Goal: Task Accomplishment & Management: Complete application form

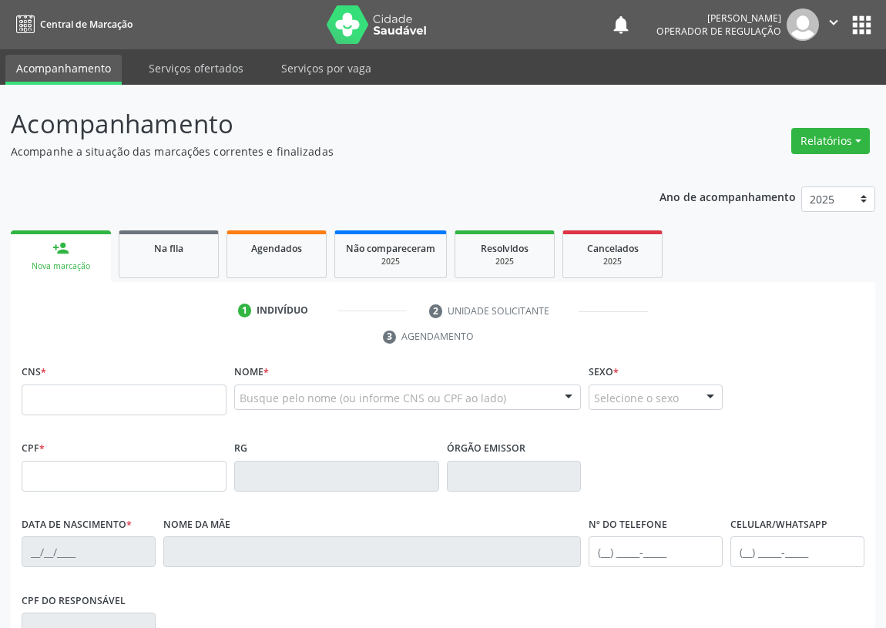
click at [29, 399] on input "text" at bounding box center [124, 400] width 205 height 31
type input "709 0038 1781 1010"
type input "[DATE]"
type input "[PERSON_NAME]"
type input "[PHONE_NUMBER]"
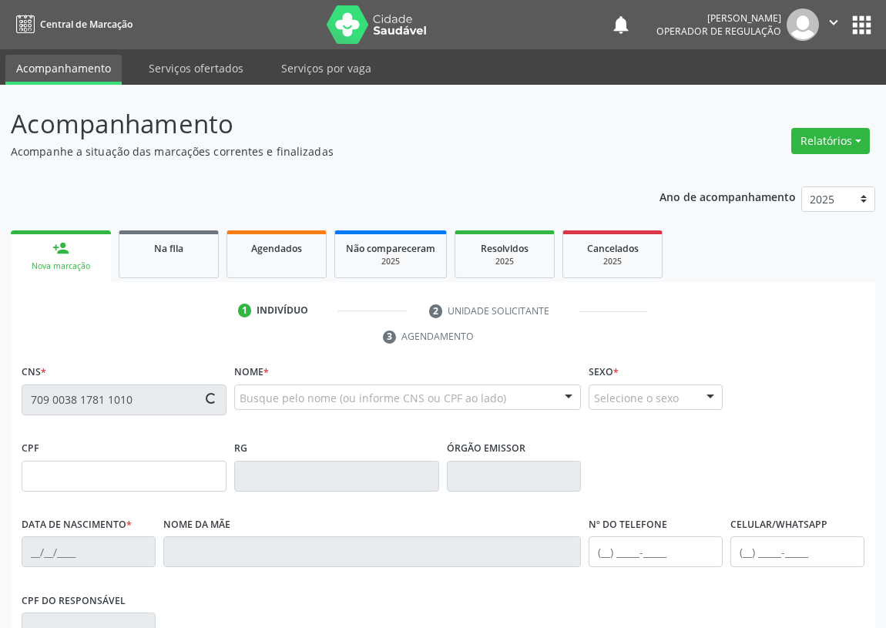
type input "[PHONE_NUMBER]"
type input "426"
type input "708.712.034-48"
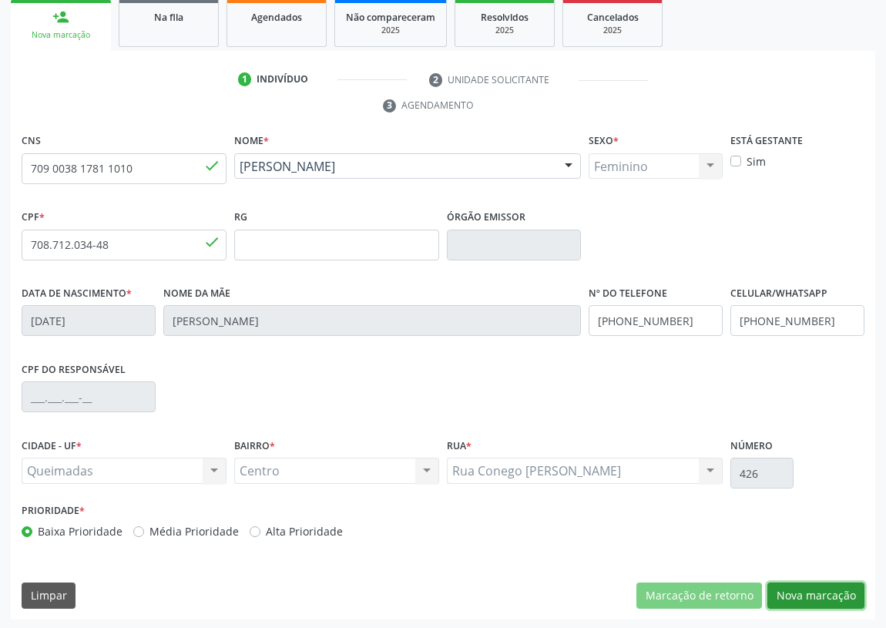
drag, startPoint x: 803, startPoint y: 593, endPoint x: 116, endPoint y: 355, distance: 727.6
click at [789, 590] on button "Nova marcação" at bounding box center [816, 596] width 97 height 26
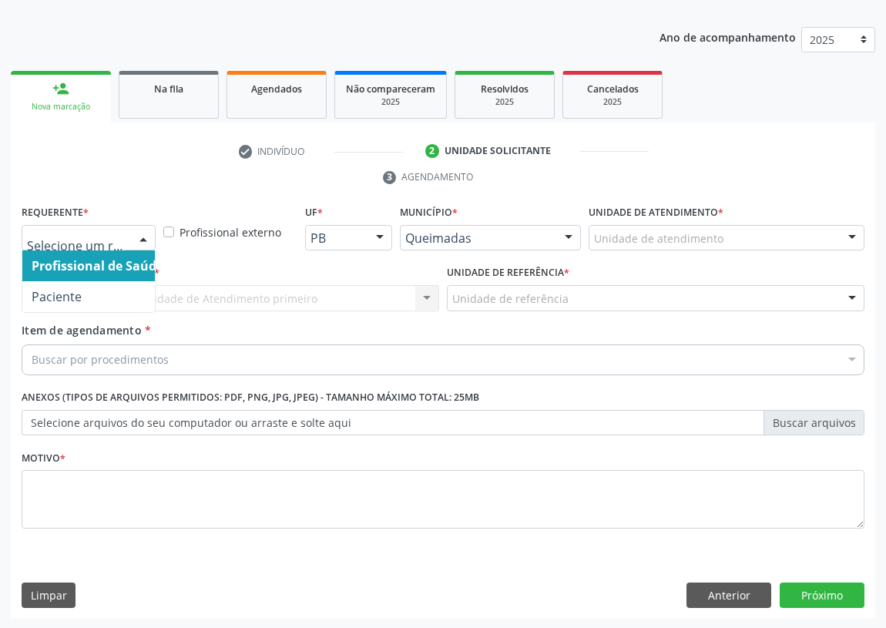
click at [140, 233] on div at bounding box center [143, 239] width 23 height 26
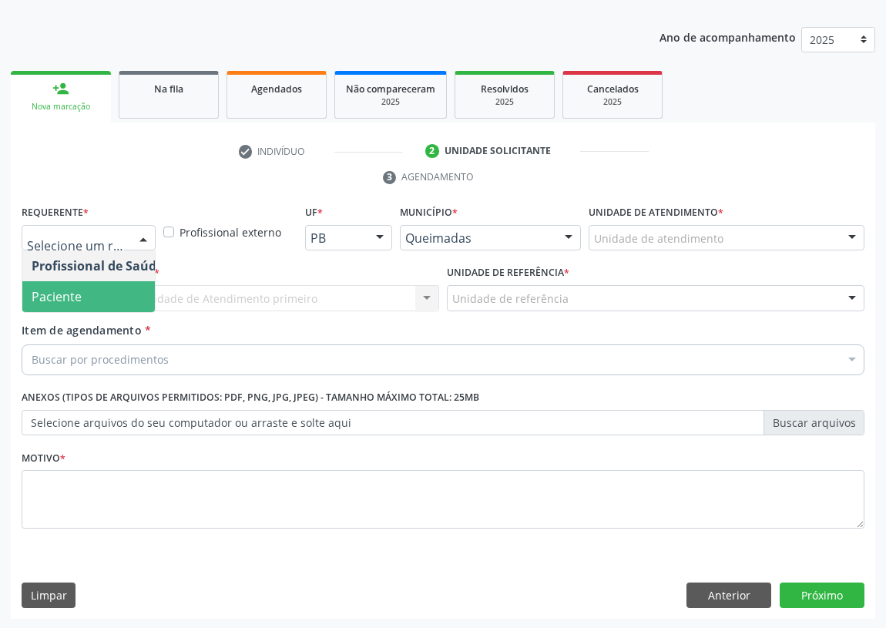
drag, startPoint x: 124, startPoint y: 293, endPoint x: 358, endPoint y: 300, distance: 234.4
click at [129, 292] on span "Paciente" at bounding box center [97, 296] width 150 height 31
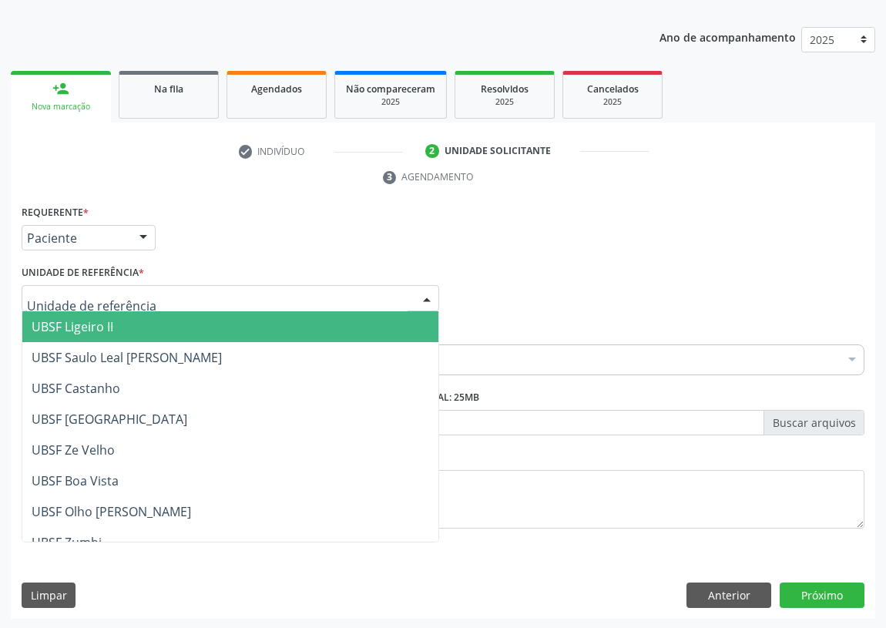
drag, startPoint x: 403, startPoint y: 301, endPoint x: 66, endPoint y: 484, distance: 383.2
click at [402, 301] on div at bounding box center [231, 298] width 418 height 26
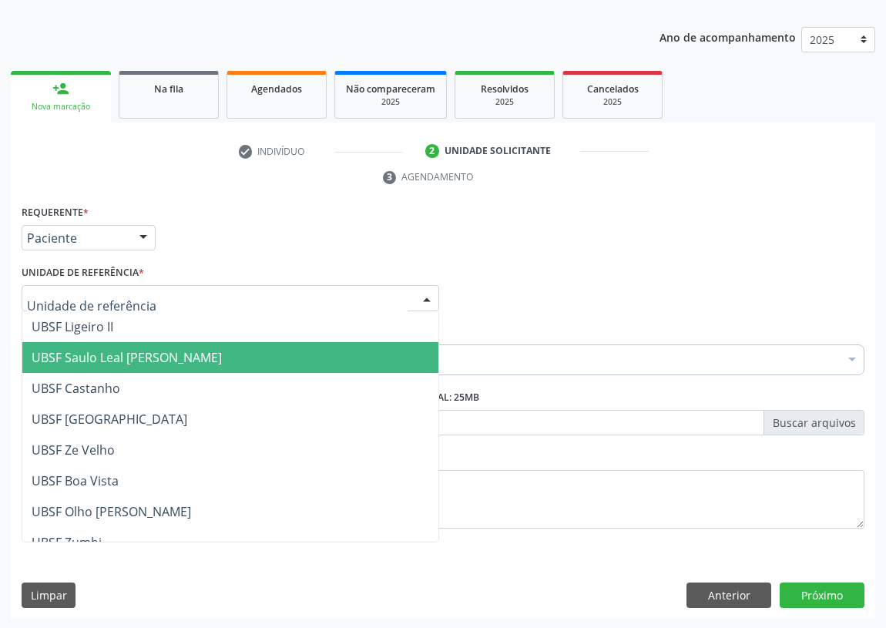
drag, startPoint x: 127, startPoint y: 355, endPoint x: 0, endPoint y: 359, distance: 127.3
click at [124, 353] on span "UBSF Saulo Leal [PERSON_NAME]" at bounding box center [127, 357] width 190 height 17
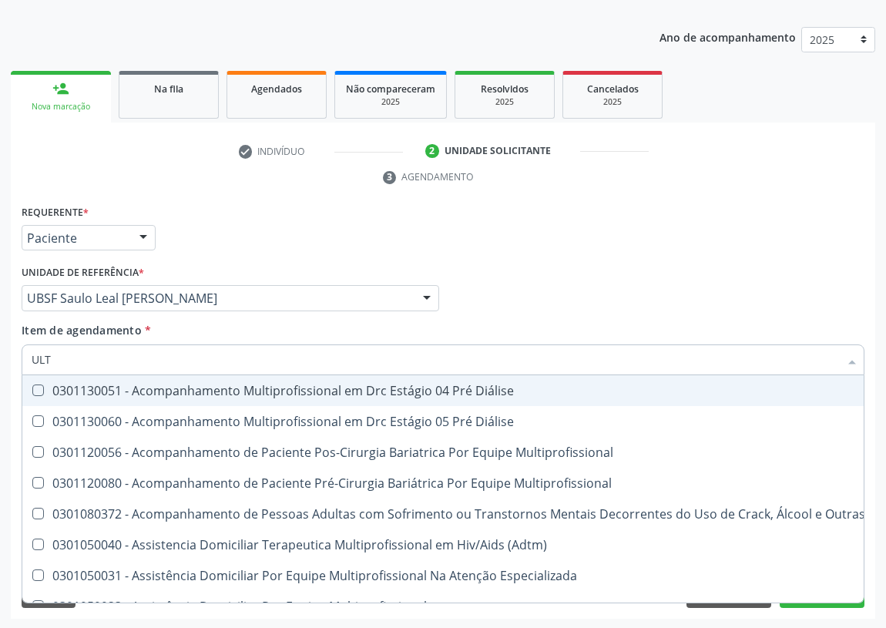
type input "ULTR"
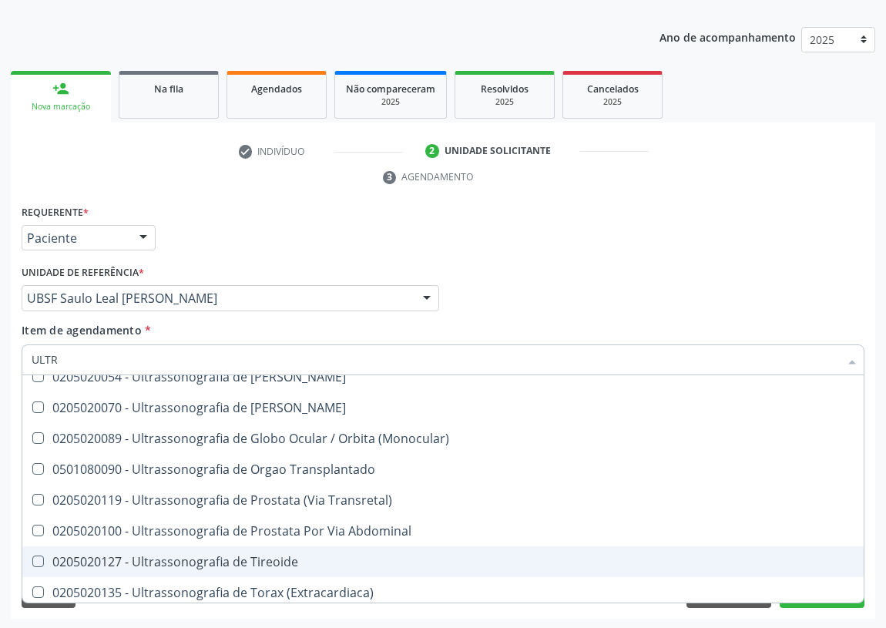
scroll to position [512, 0]
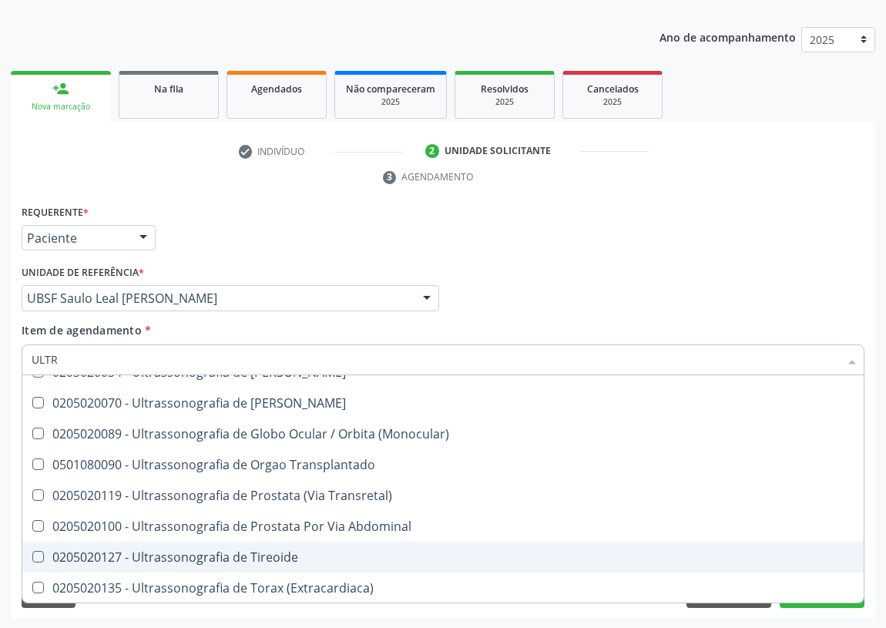
drag, startPoint x: 266, startPoint y: 555, endPoint x: 0, endPoint y: 439, distance: 289.9
click at [230, 553] on div "0205020127 - Ultrassonografia de Tireoide" at bounding box center [443, 557] width 823 height 12
checkbox Tireoide "true"
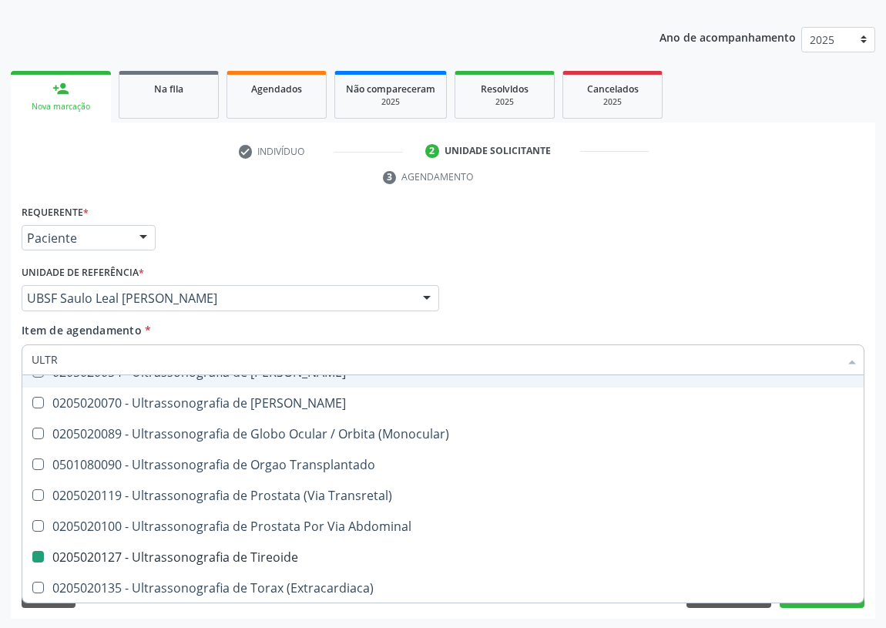
drag, startPoint x: 681, startPoint y: 273, endPoint x: 0, endPoint y: 560, distance: 738.8
click at [639, 277] on div "Profissional Solicitante Por favor, selecione a Unidade de Atendimento primeiro…" at bounding box center [443, 291] width 851 height 60
checkbox X "true"
checkbox Tireoide "false"
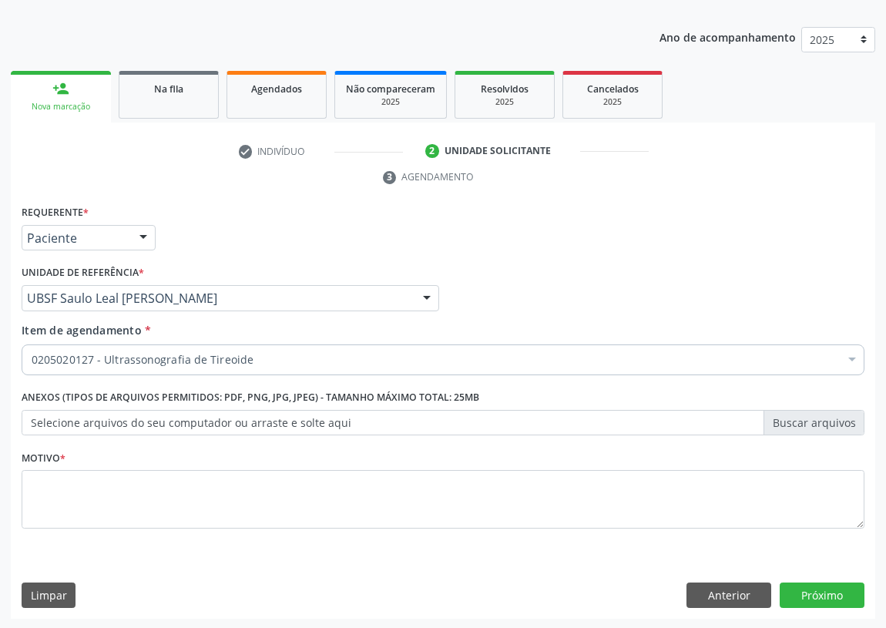
scroll to position [0, 0]
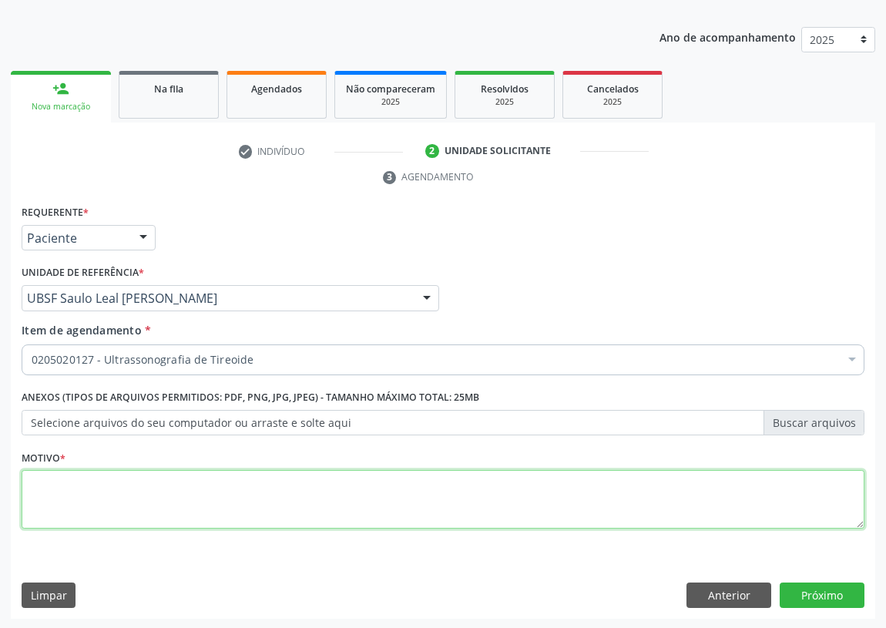
click at [117, 497] on textarea at bounding box center [443, 499] width 843 height 59
click at [64, 477] on textarea "AVALAIÇAÕ" at bounding box center [443, 499] width 843 height 59
type textarea "AVALIAÇAÕ"
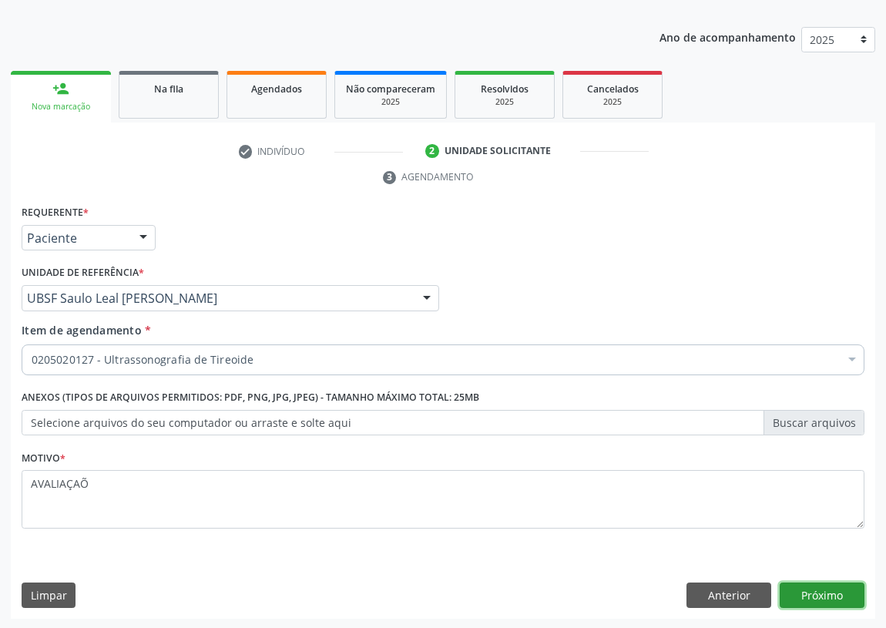
drag, startPoint x: 808, startPoint y: 590, endPoint x: 279, endPoint y: 472, distance: 542.5
click at [745, 586] on div "Anterior Próximo" at bounding box center [776, 596] width 178 height 26
click at [840, 589] on button "Próximo" at bounding box center [822, 596] width 85 height 26
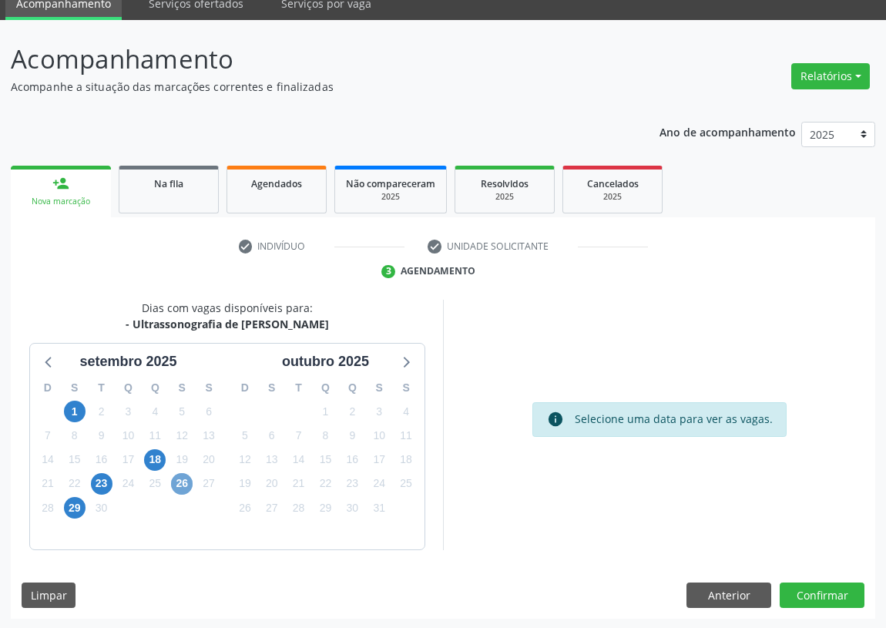
drag, startPoint x: 182, startPoint y: 481, endPoint x: 193, endPoint y: 466, distance: 18.7
click at [183, 481] on span "26" at bounding box center [182, 484] width 22 height 22
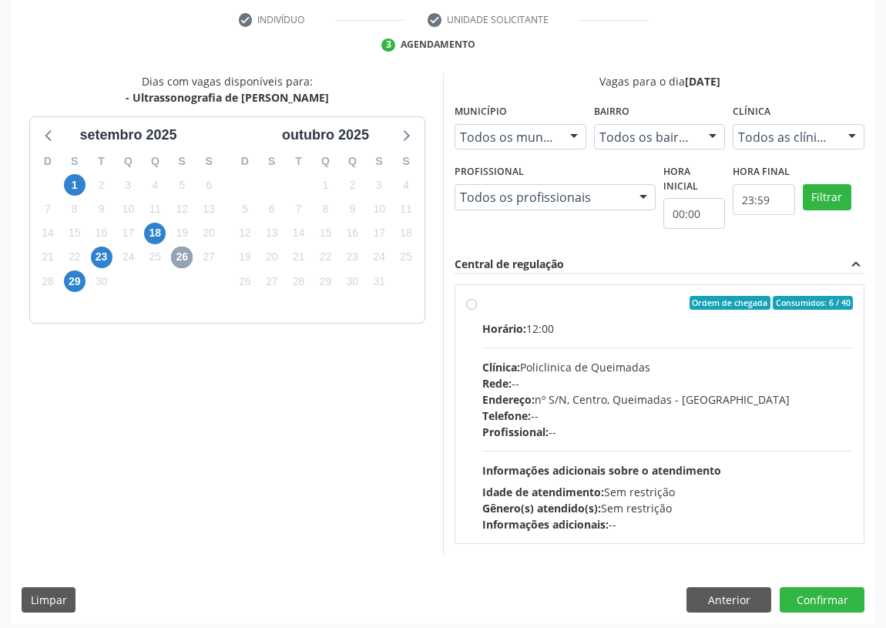
scroll to position [296, 0]
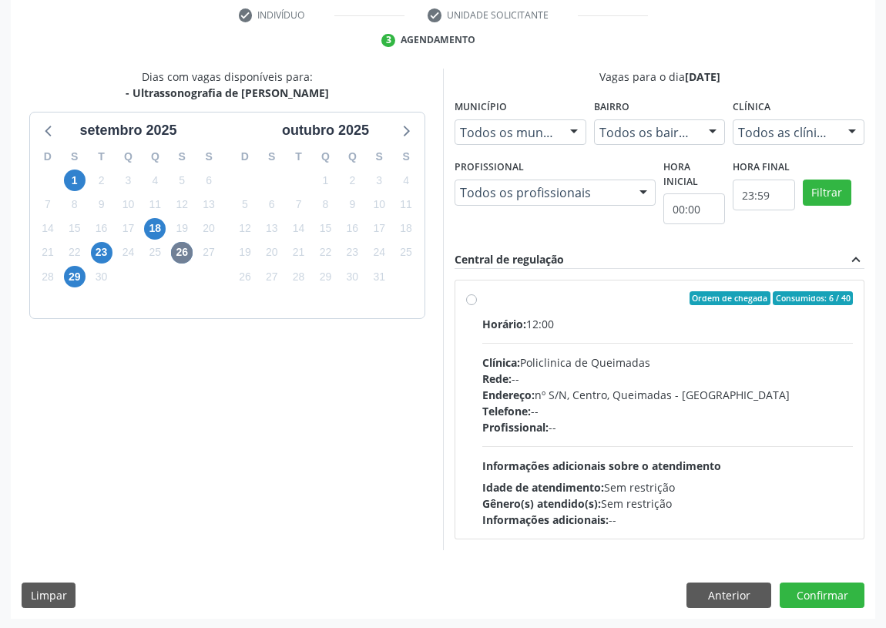
click at [482, 298] on label "Ordem de chegada Consumidos: 6 / 40 Horário: 12:00 Clínica: Policlinica de Quei…" at bounding box center [667, 409] width 371 height 237
click at [470, 298] on input "Ordem de chegada Consumidos: 6 / 40 Horário: 12:00 Clínica: Policlinica de Quei…" at bounding box center [471, 298] width 11 height 14
radio input "true"
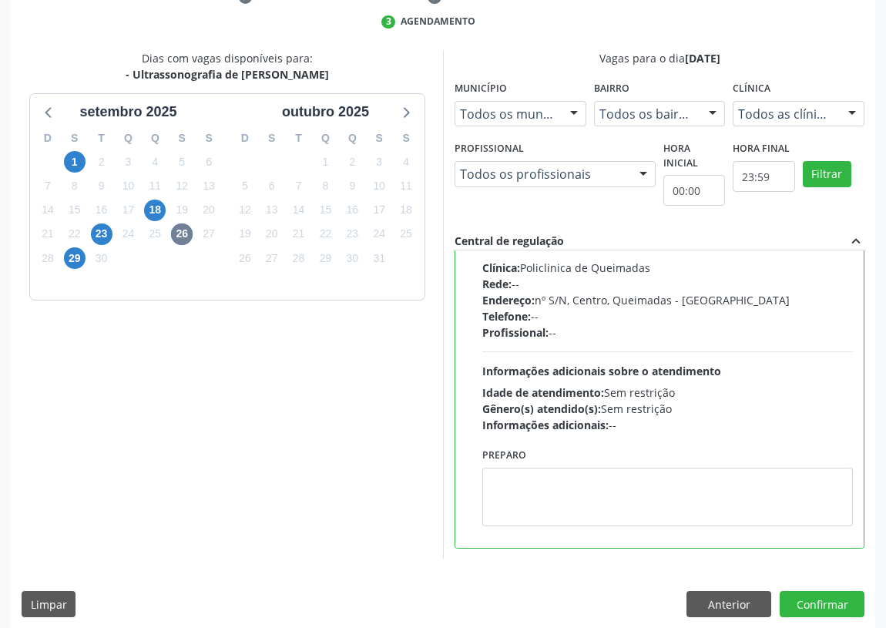
scroll to position [324, 0]
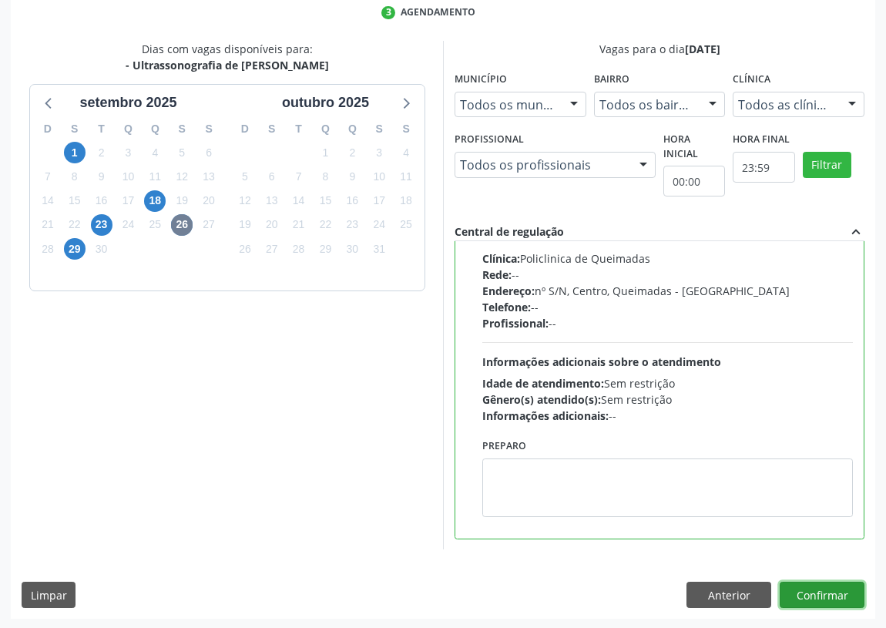
drag, startPoint x: 842, startPoint y: 593, endPoint x: 429, endPoint y: 540, distance: 416.5
click at [837, 591] on button "Confirmar" at bounding box center [822, 595] width 85 height 26
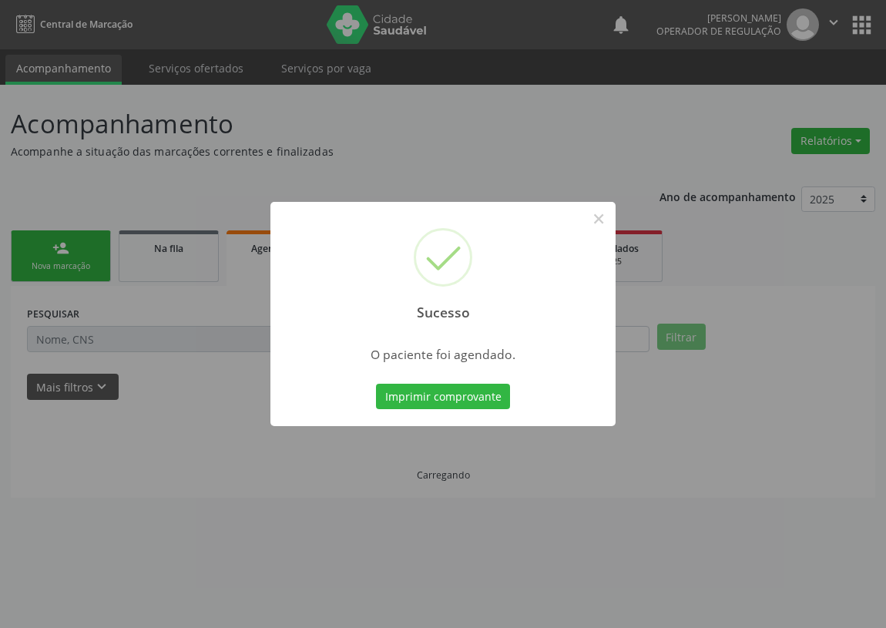
scroll to position [0, 0]
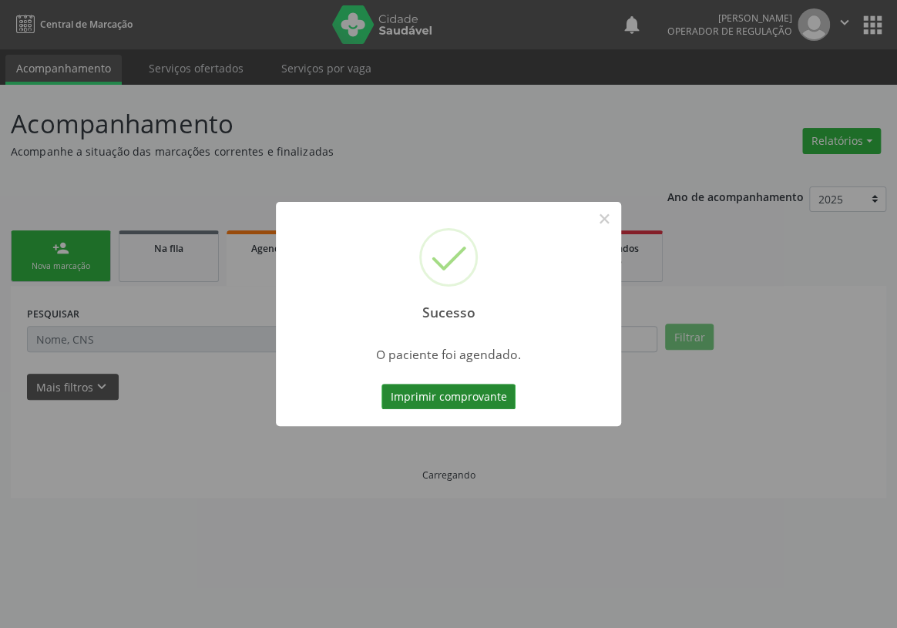
click at [438, 398] on button "Imprimir comprovante" at bounding box center [449, 397] width 134 height 26
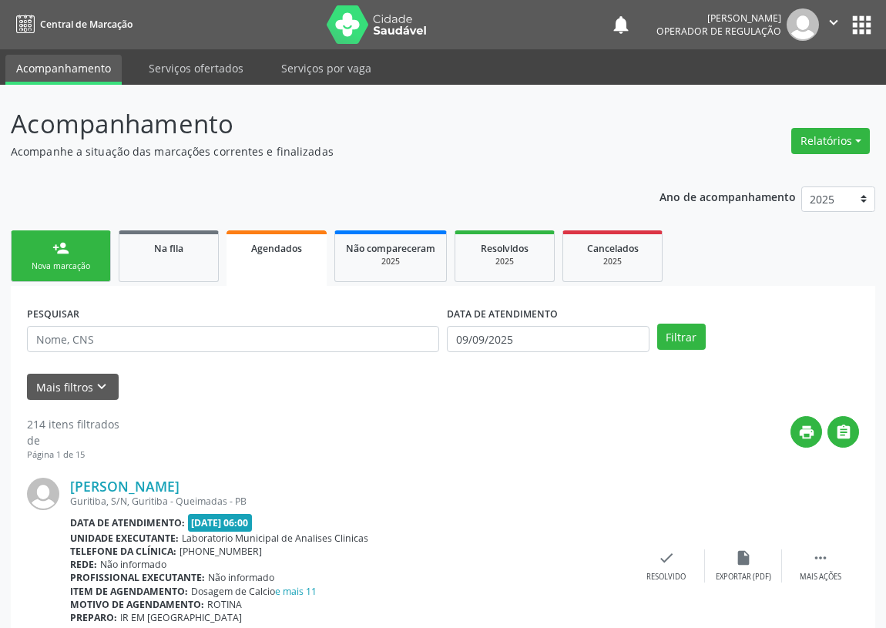
click at [54, 257] on link "person_add Nova marcação" at bounding box center [61, 256] width 100 height 52
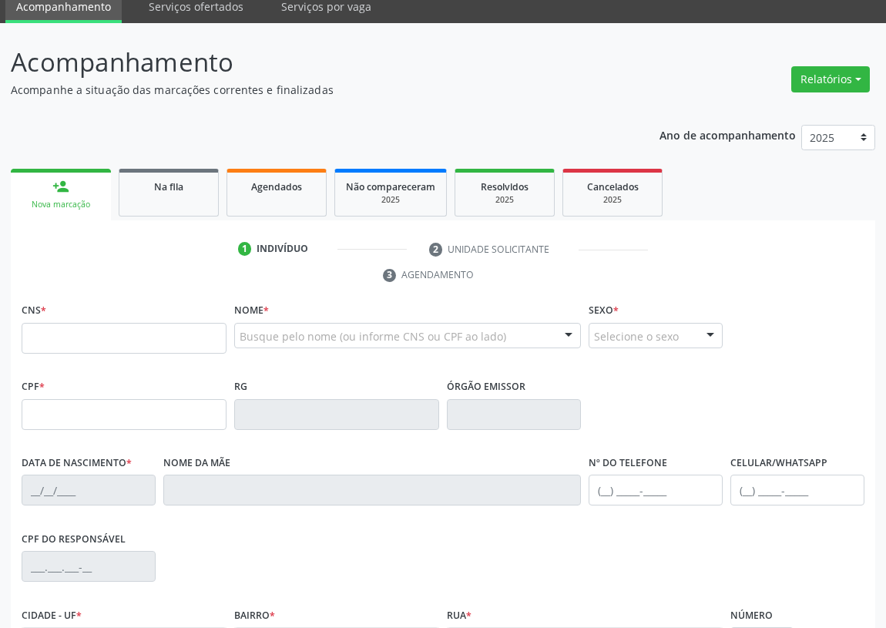
scroll to position [231, 0]
